Goal: Transaction & Acquisition: Download file/media

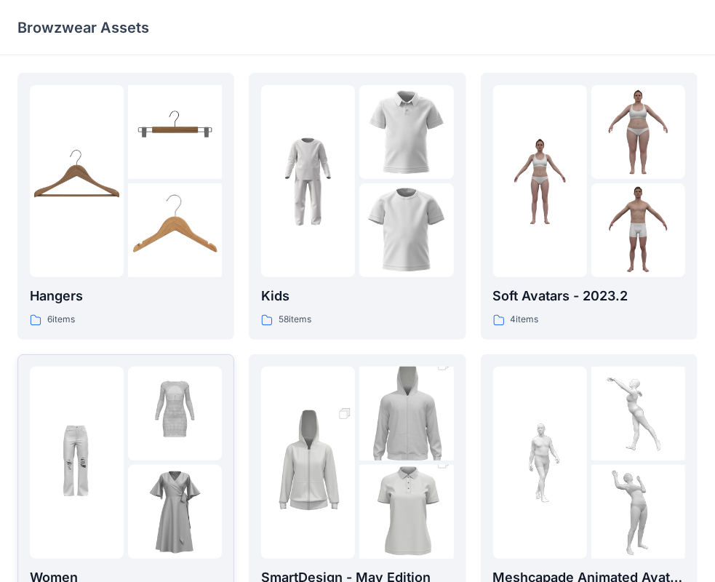
click at [83, 415] on div at bounding box center [77, 463] width 94 height 192
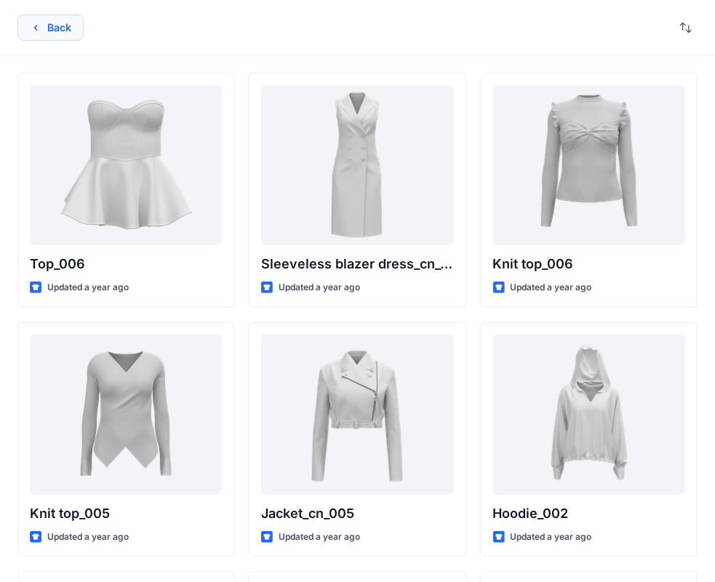
click at [59, 26] on button "Back" at bounding box center [50, 28] width 66 height 26
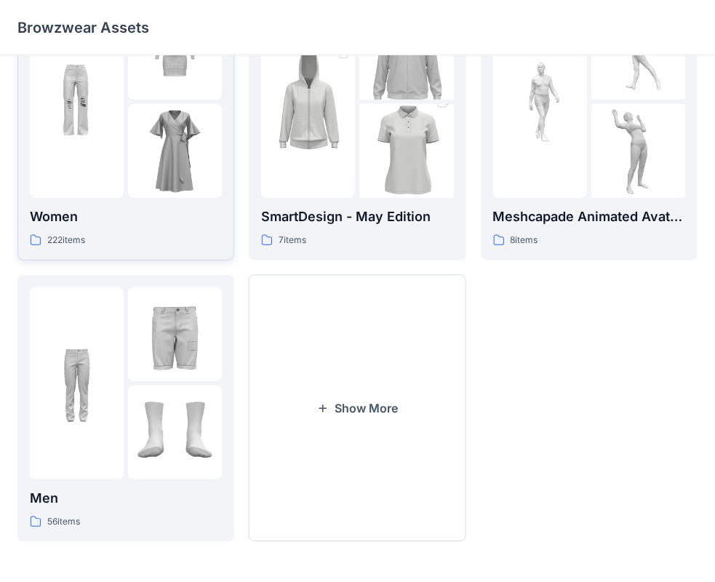
scroll to position [361, 0]
click at [91, 220] on p "Women" at bounding box center [126, 217] width 192 height 20
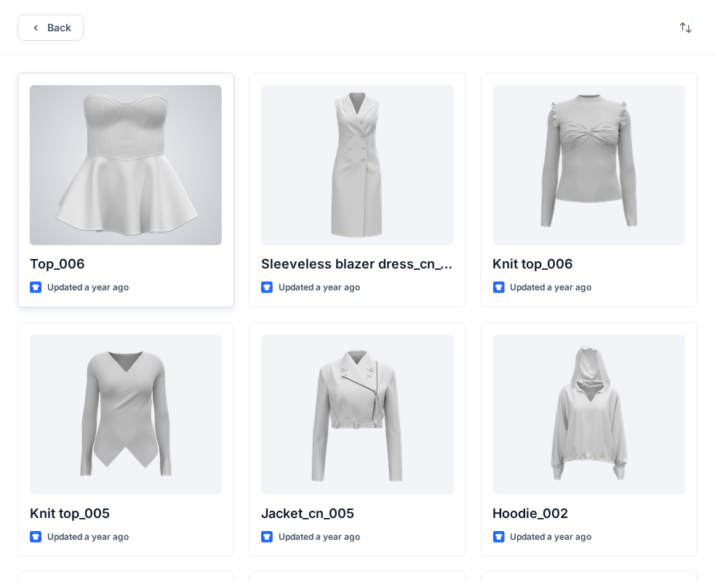
click at [161, 184] on div at bounding box center [126, 165] width 192 height 160
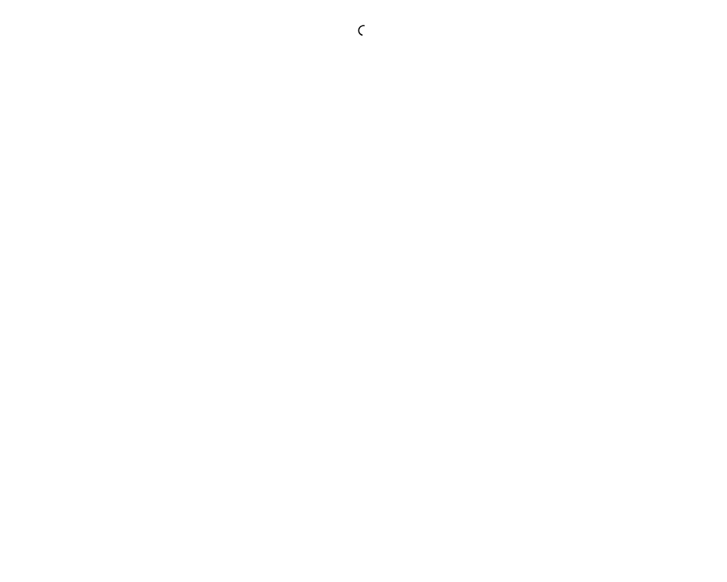
click at [161, 184] on div at bounding box center [363, 291] width 727 height 582
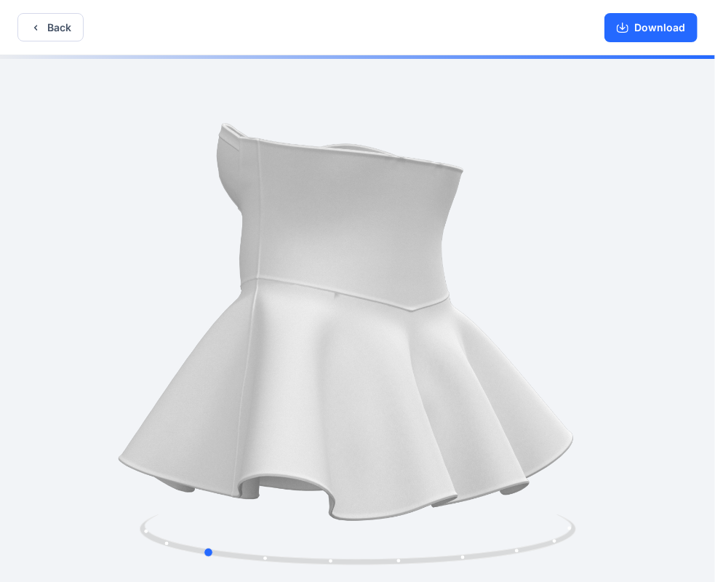
drag, startPoint x: 489, startPoint y: 182, endPoint x: 345, endPoint y: 244, distance: 157.0
click at [345, 244] on div at bounding box center [357, 320] width 715 height 530
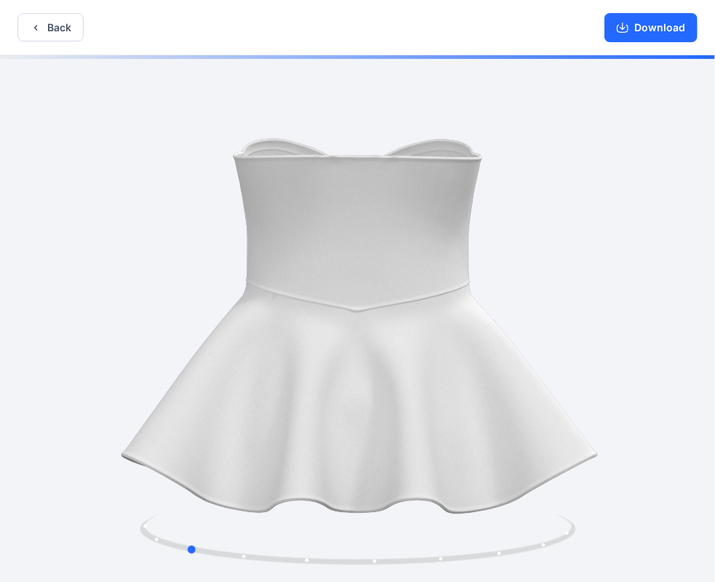
drag, startPoint x: 345, startPoint y: 244, endPoint x: 599, endPoint y: 51, distance: 319.8
click at [327, 258] on div at bounding box center [357, 320] width 715 height 530
click at [636, 29] on button "Download" at bounding box center [650, 27] width 93 height 29
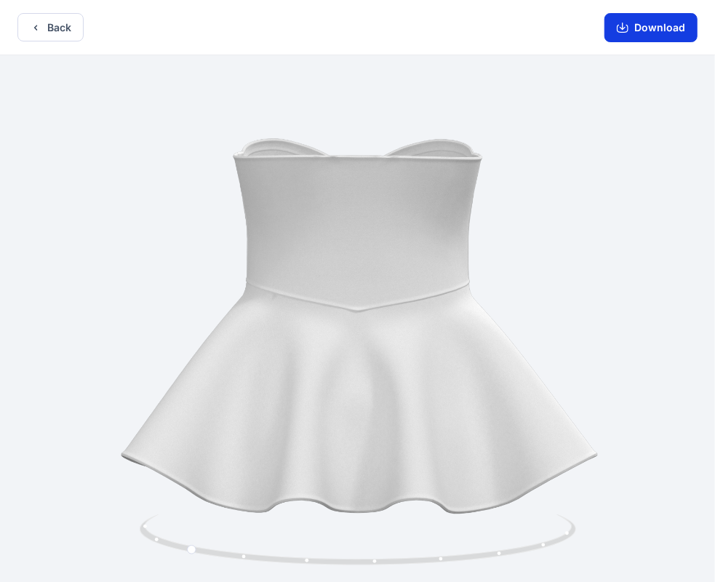
click at [646, 33] on button "Download" at bounding box center [650, 27] width 93 height 29
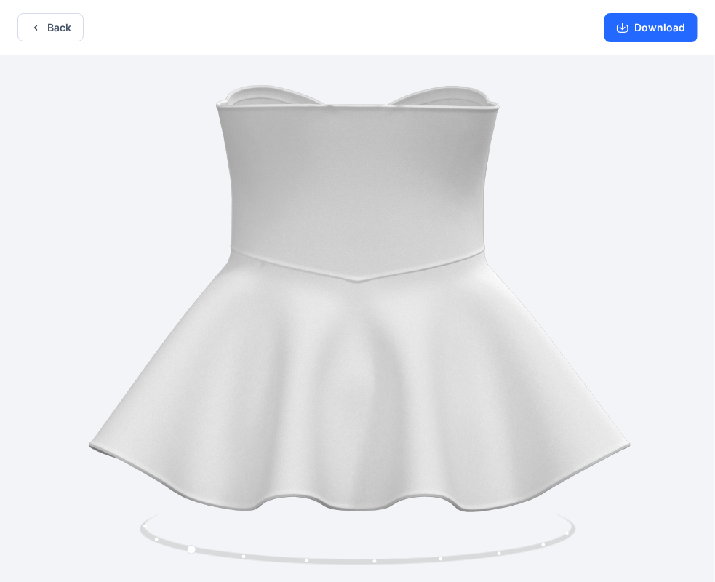
drag, startPoint x: 522, startPoint y: 436, endPoint x: 276, endPoint y: 396, distance: 249.1
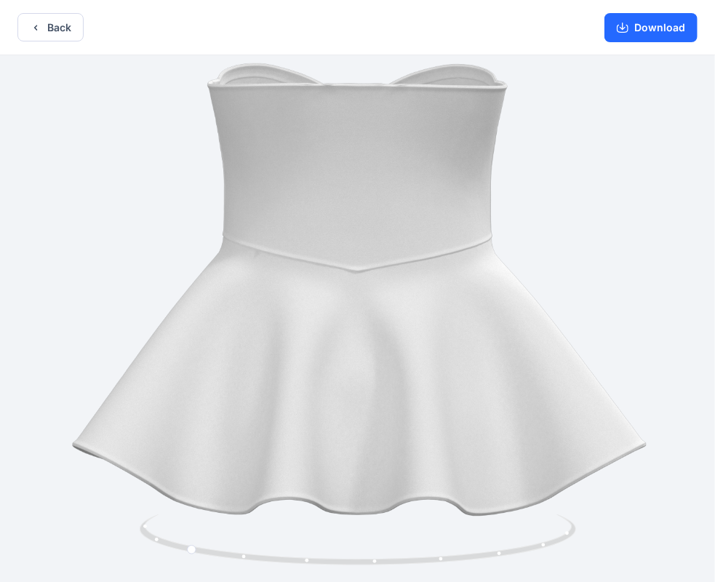
drag, startPoint x: 282, startPoint y: 385, endPoint x: 642, endPoint y: 402, distance: 359.7
click at [642, 402] on img at bounding box center [358, 282] width 639 height 639
drag, startPoint x: 237, startPoint y: 193, endPoint x: 407, endPoint y: 191, distance: 170.2
click at [407, 191] on img at bounding box center [358, 280] width 639 height 639
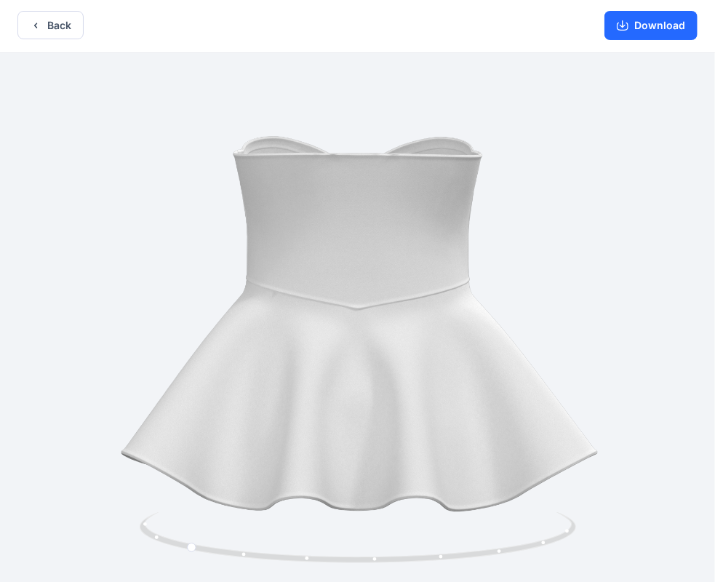
scroll to position [3, 0]
click at [640, 27] on button "Download" at bounding box center [650, 24] width 93 height 29
